Goal: Find specific fact: Find specific fact

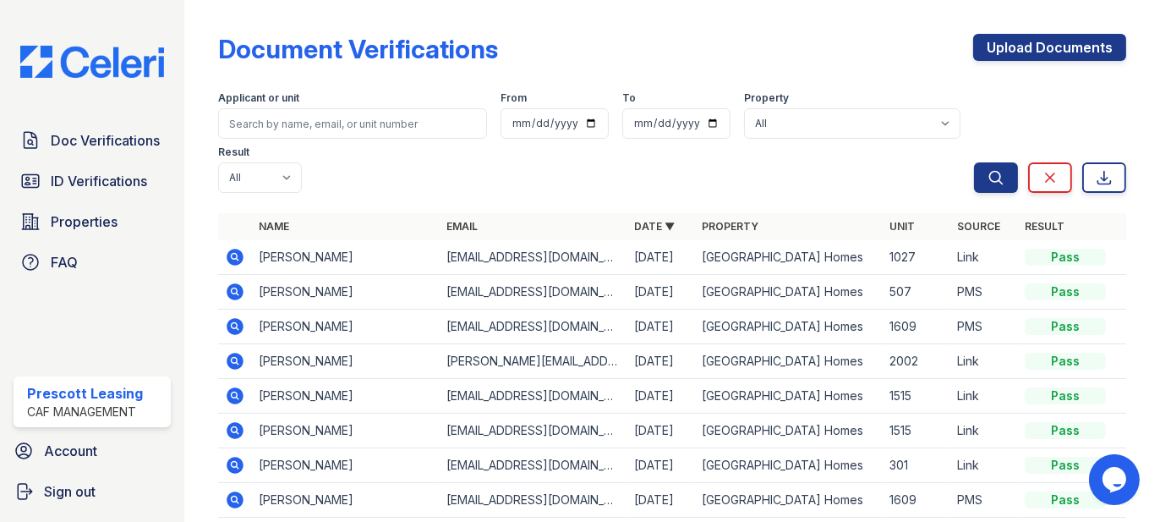
click at [135, 161] on div "Doc Verifications ID Verifications Properties FAQ" at bounding box center [92, 201] width 171 height 156
click at [129, 184] on span "ID Verifications" at bounding box center [99, 181] width 96 height 20
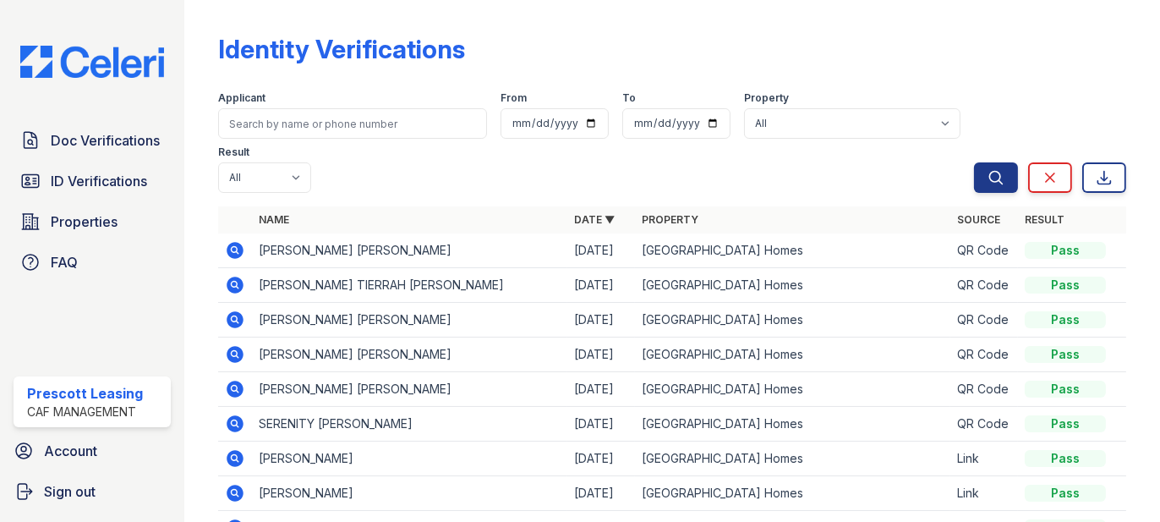
click at [380, 250] on td "RYAN JANETTE GREEN" at bounding box center [409, 250] width 315 height 35
copy td "GREEN"
click at [281, 249] on td "RYAN JANETTE GREEN" at bounding box center [409, 250] width 315 height 35
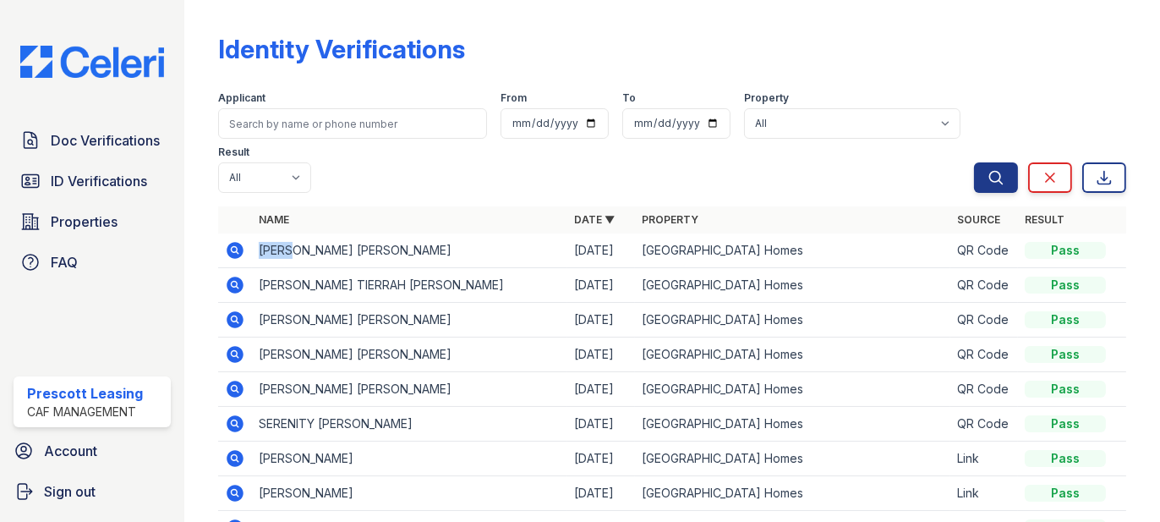
copy td "RYAN"
click at [237, 253] on icon at bounding box center [235, 250] width 17 height 17
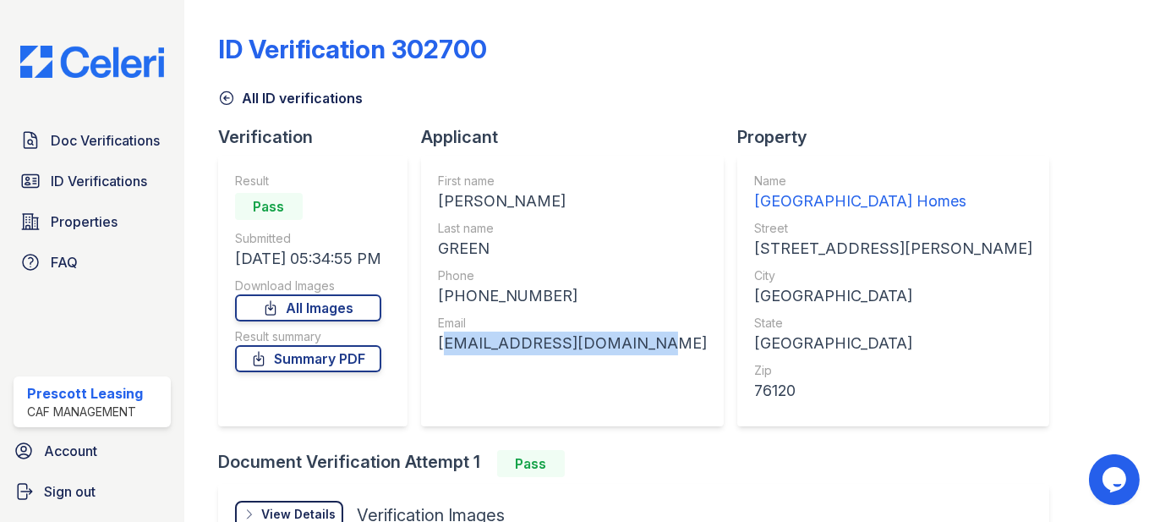
drag, startPoint x: 444, startPoint y: 339, endPoint x: 658, endPoint y: 339, distance: 214.0
click at [658, 339] on div "Applicant First name RYAN JANETTE Last name GREEN Phone +14698825327 Email i.gl…" at bounding box center [579, 287] width 316 height 325
copy div "i.glow.green89@gmail.com"
click at [462, 291] on div "+14698825327" at bounding box center [572, 296] width 269 height 24
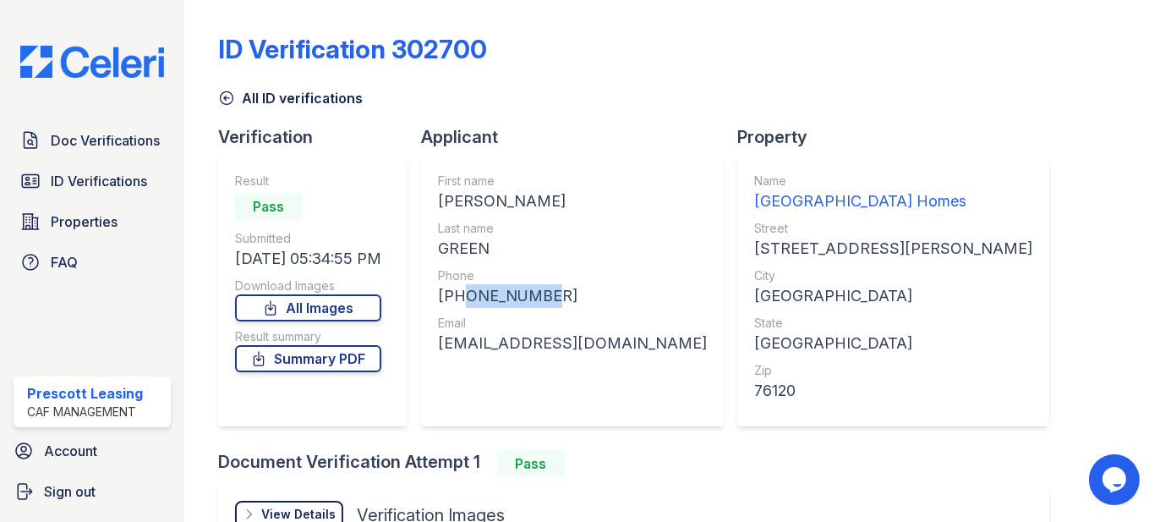
drag, startPoint x: 457, startPoint y: 293, endPoint x: 542, endPoint y: 292, distance: 85.4
click at [542, 292] on div "+14698825327" at bounding box center [572, 296] width 269 height 24
drag, startPoint x: 452, startPoint y: 293, endPoint x: 600, endPoint y: 287, distance: 148.1
click at [600, 287] on div "+14698825327" at bounding box center [572, 296] width 269 height 24
copy div "14698825327"
